Goal: Find specific page/section: Find specific page/section

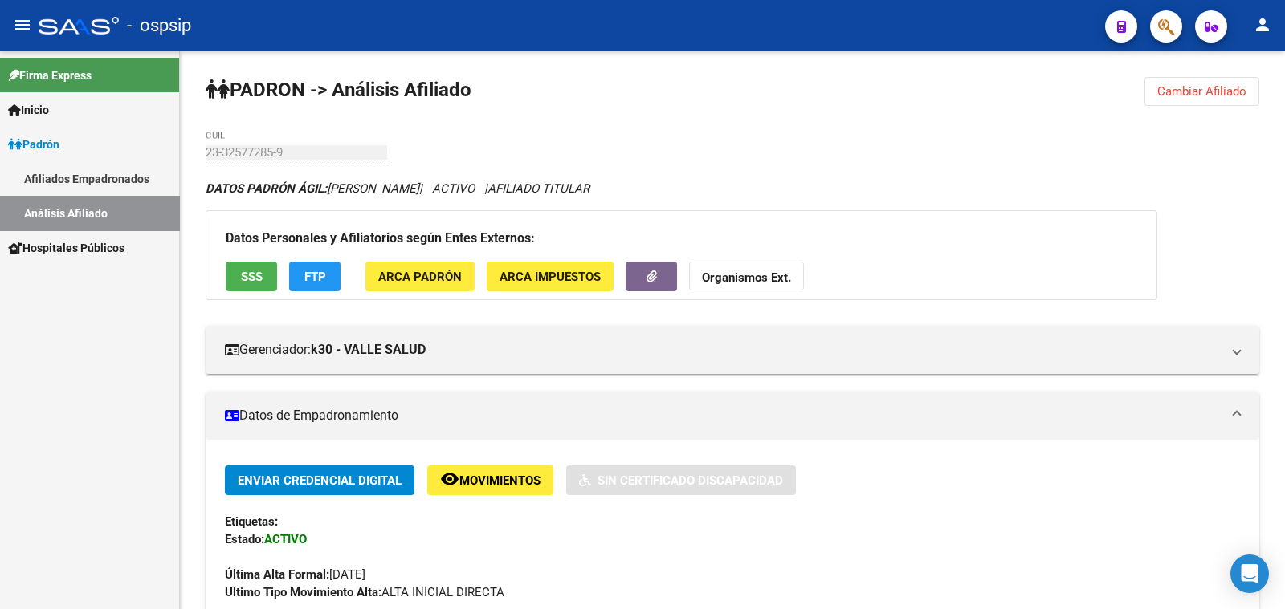
scroll to position [401, 0]
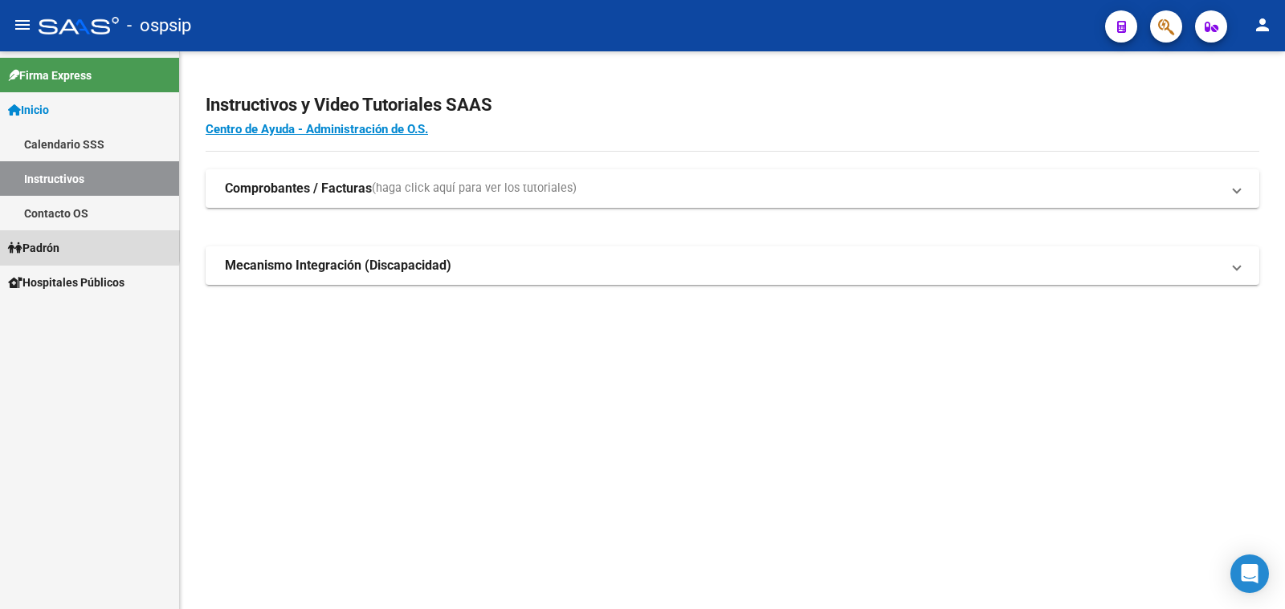
click at [44, 246] on span "Padrón" at bounding box center [33, 248] width 51 height 18
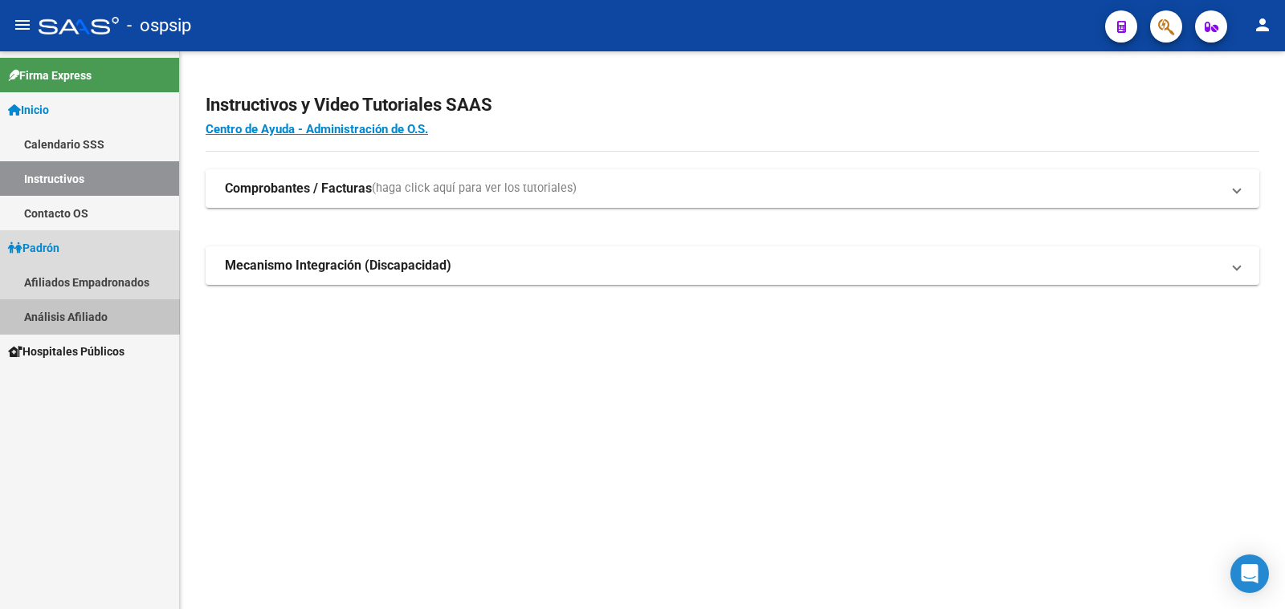
click at [80, 314] on link "Análisis Afiliado" at bounding box center [89, 316] width 179 height 35
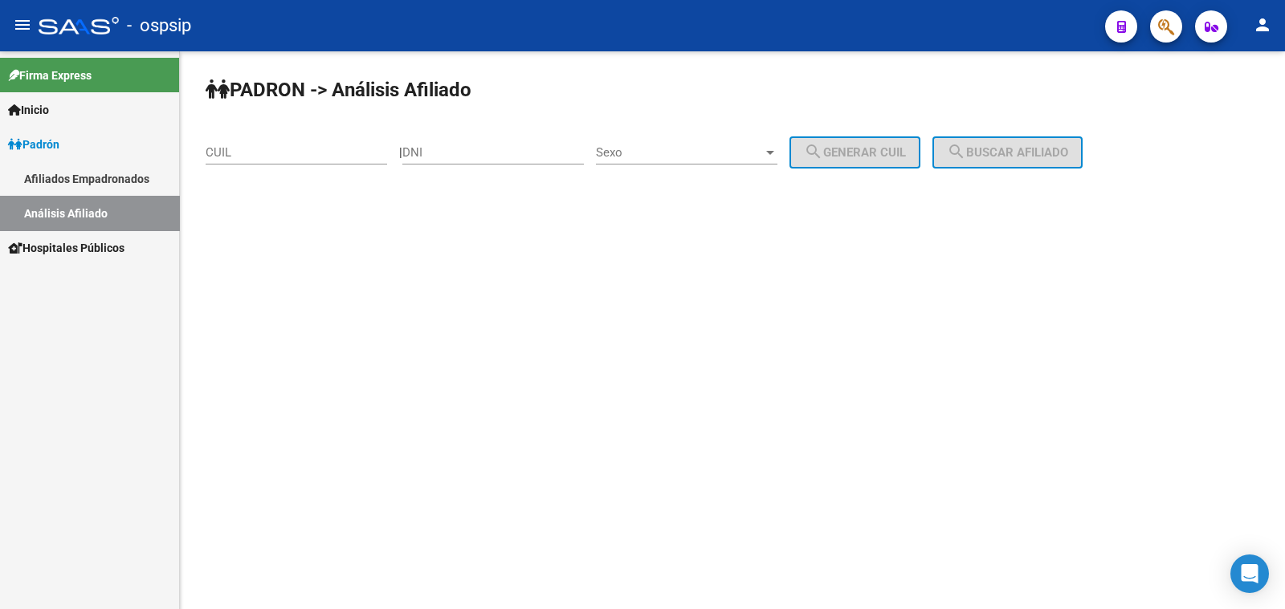
click at [465, 147] on input "DNI" at bounding box center [492, 152] width 181 height 14
paste input "31986826"
type input "31986826"
click at [691, 149] on span "Sexo" at bounding box center [679, 152] width 167 height 14
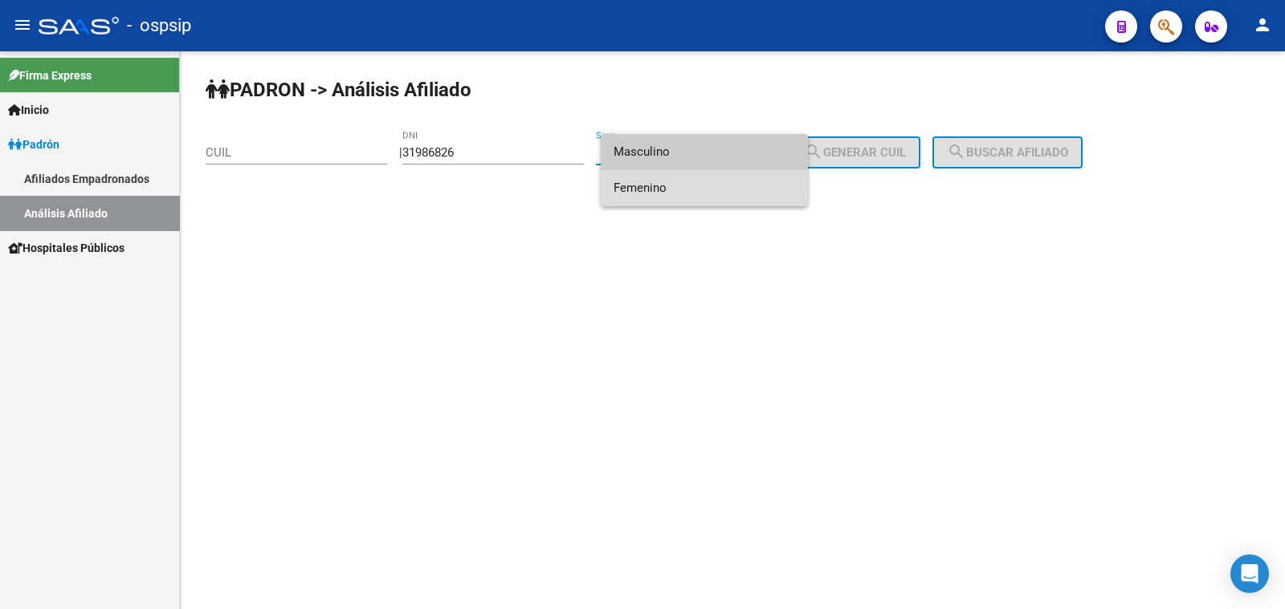
click at [727, 194] on span "Femenino" at bounding box center [703, 188] width 181 height 36
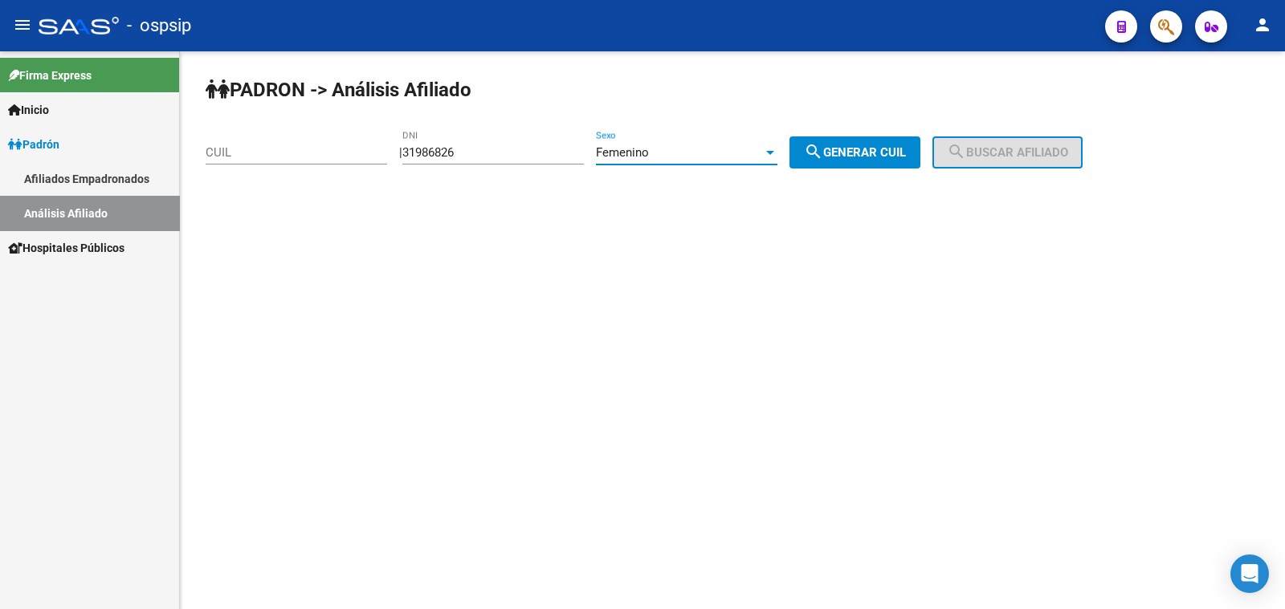
click at [880, 149] on span "search Generar CUIL" at bounding box center [855, 152] width 102 height 14
type input "27-31986826-2"
click at [985, 149] on span "search Buscar afiliado" at bounding box center [1007, 152] width 121 height 14
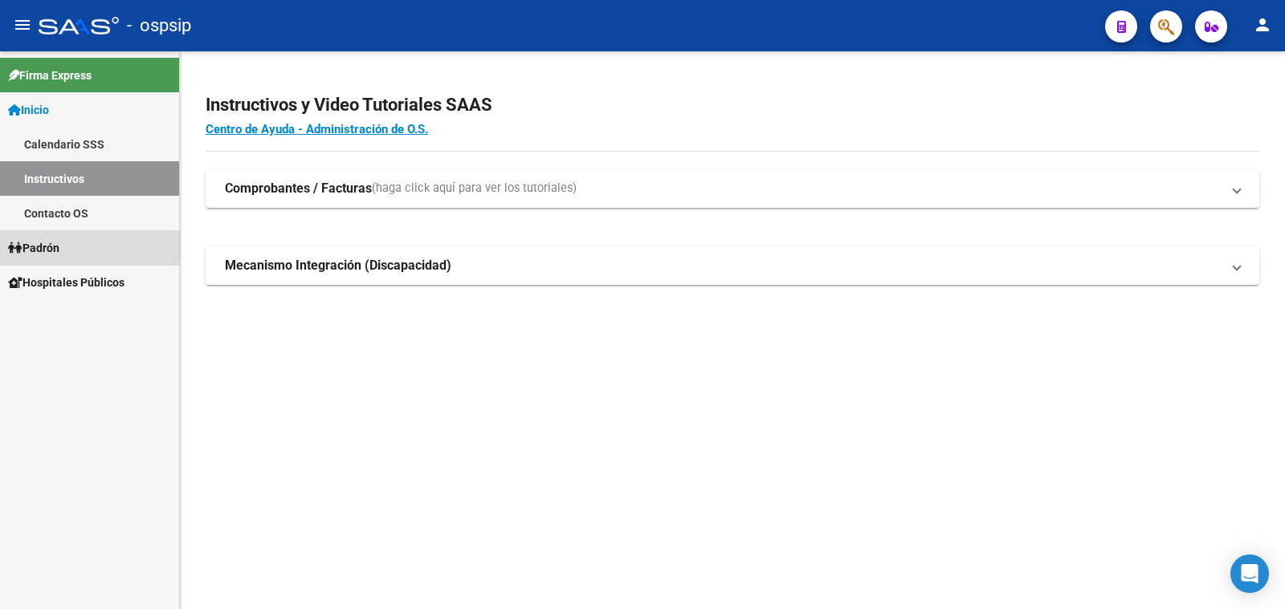
click at [37, 245] on span "Padrón" at bounding box center [33, 248] width 51 height 18
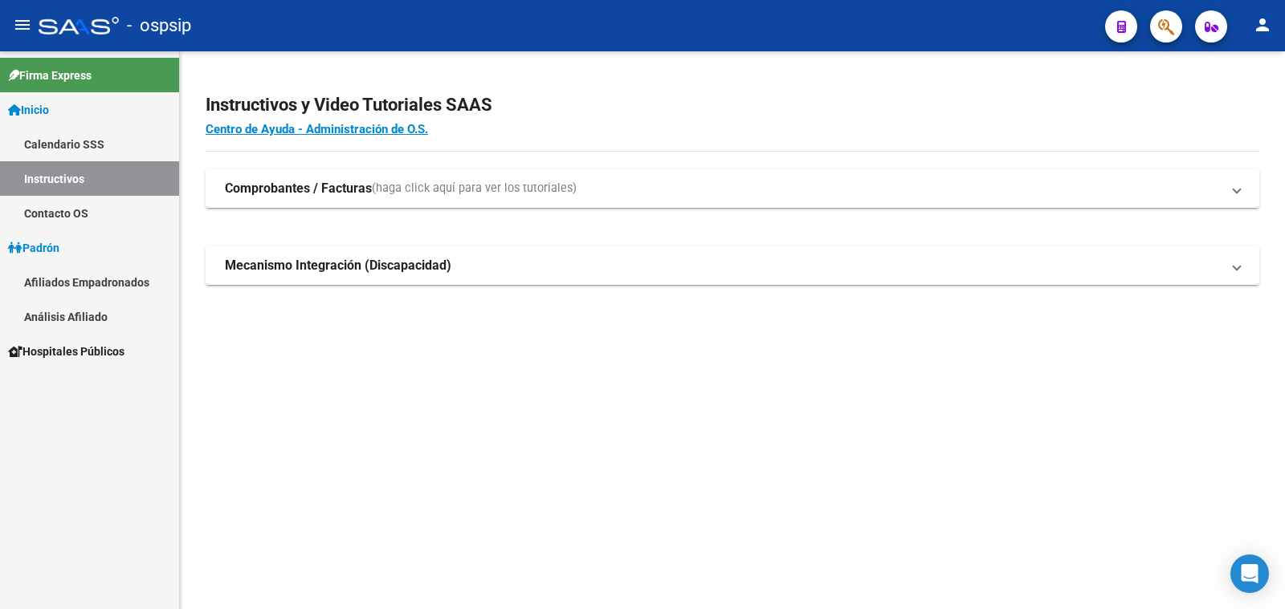
click at [63, 314] on link "Análisis Afiliado" at bounding box center [89, 316] width 179 height 35
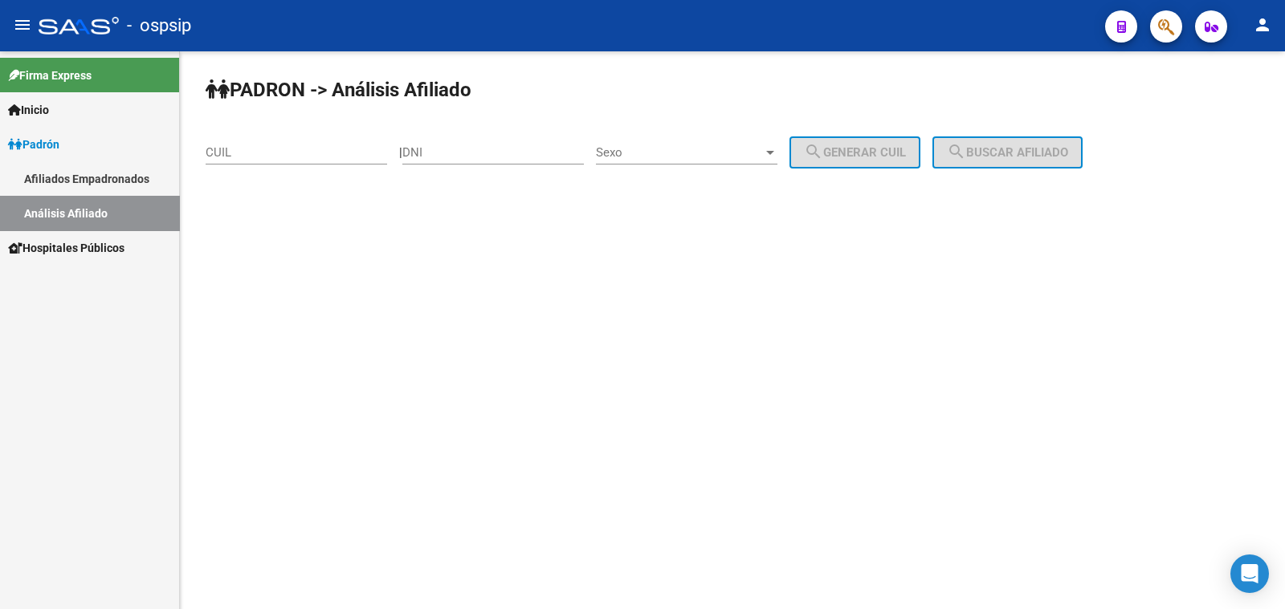
click at [472, 153] on input "DNI" at bounding box center [492, 152] width 181 height 14
paste input "31986826"
type input "31986826"
click at [735, 149] on span "Sexo" at bounding box center [679, 152] width 167 height 14
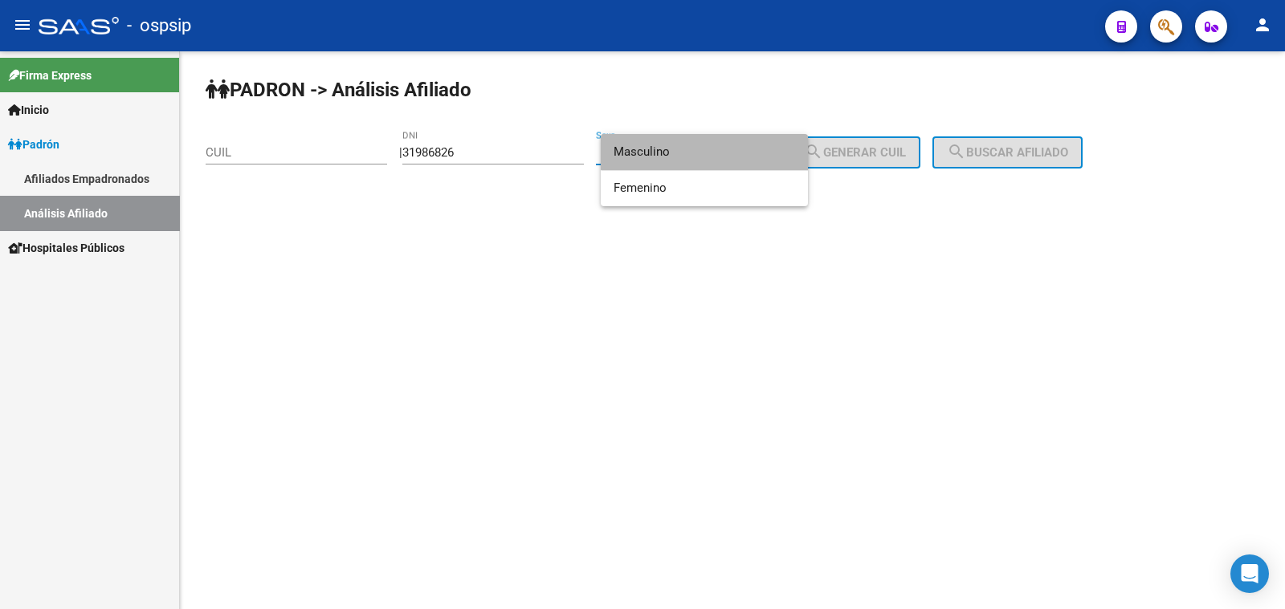
click at [735, 149] on span "Masculino" at bounding box center [703, 152] width 181 height 36
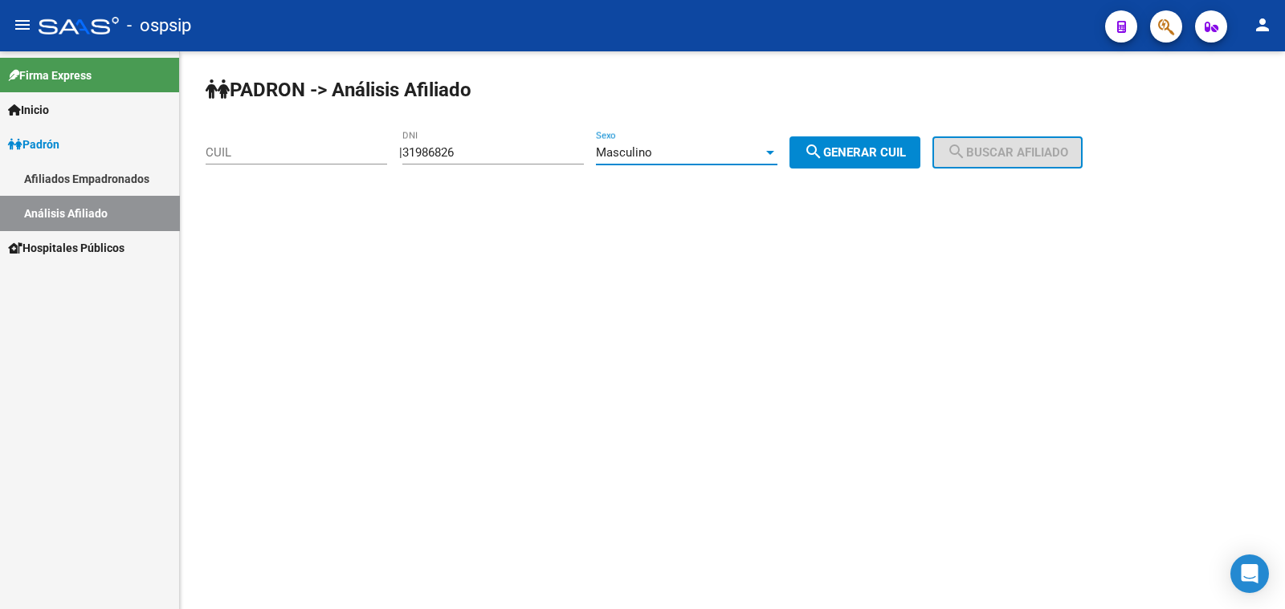
click at [879, 151] on span "search Generar CUIL" at bounding box center [855, 152] width 102 height 14
type input "20-31986826-8"
click at [1036, 159] on span "search Buscar afiliado" at bounding box center [1007, 152] width 121 height 14
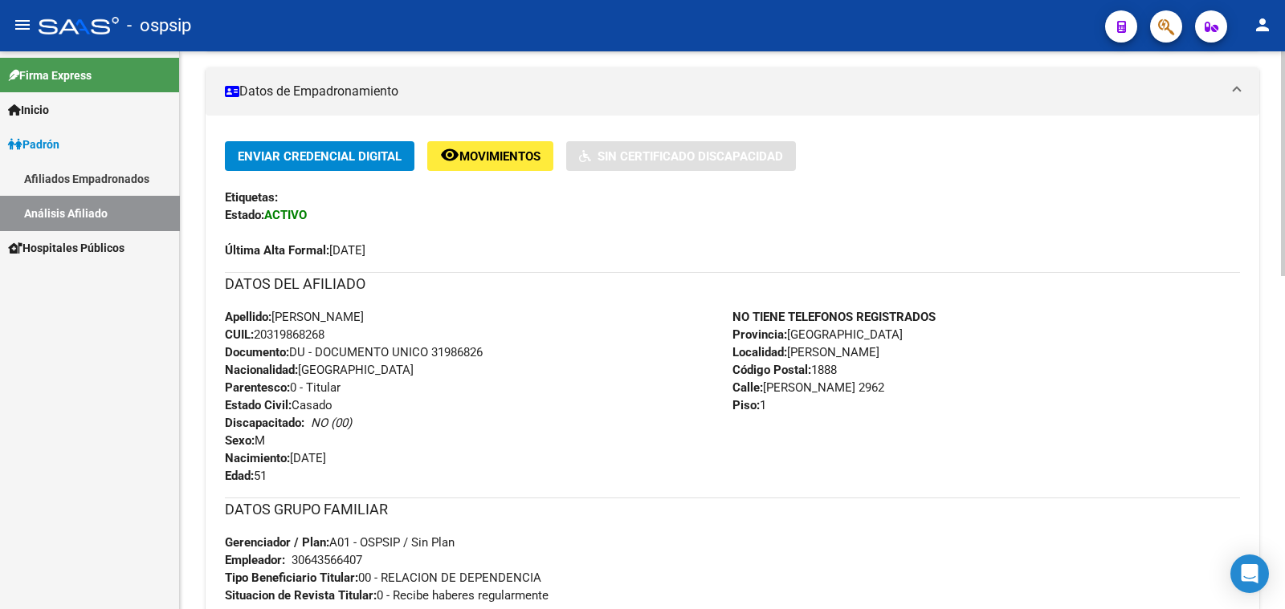
scroll to position [301, 0]
